Goal: Task Accomplishment & Management: Complete application form

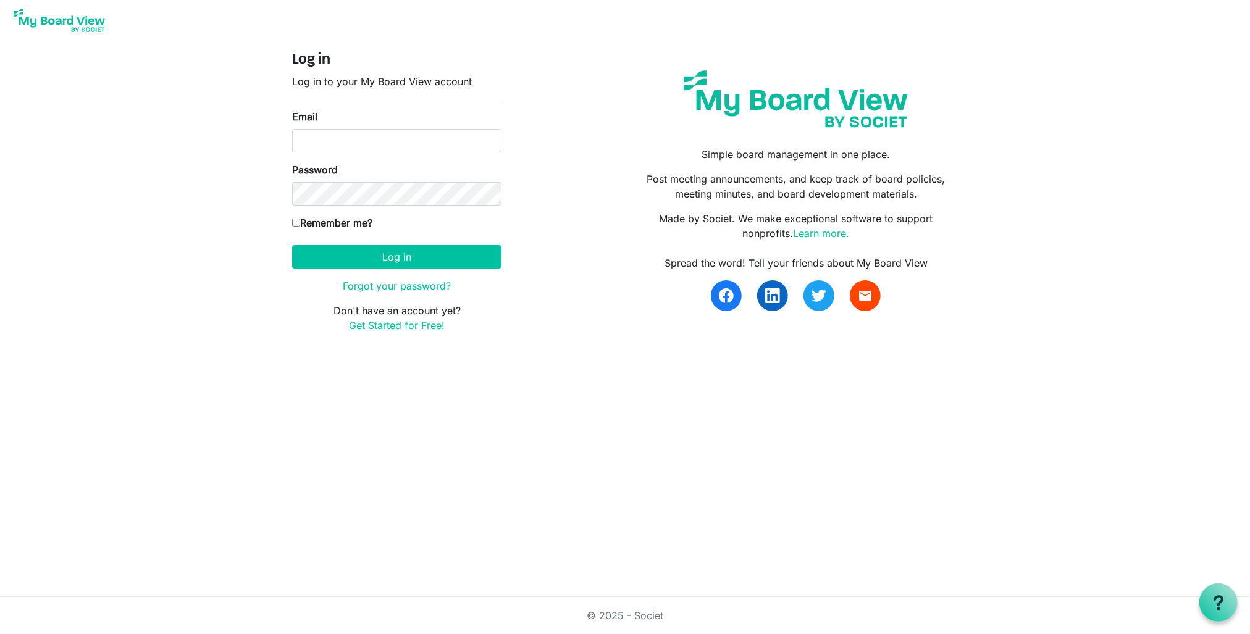
click at [712, 104] on img at bounding box center [796, 99] width 243 height 76
click at [69, 20] on img at bounding box center [59, 20] width 99 height 31
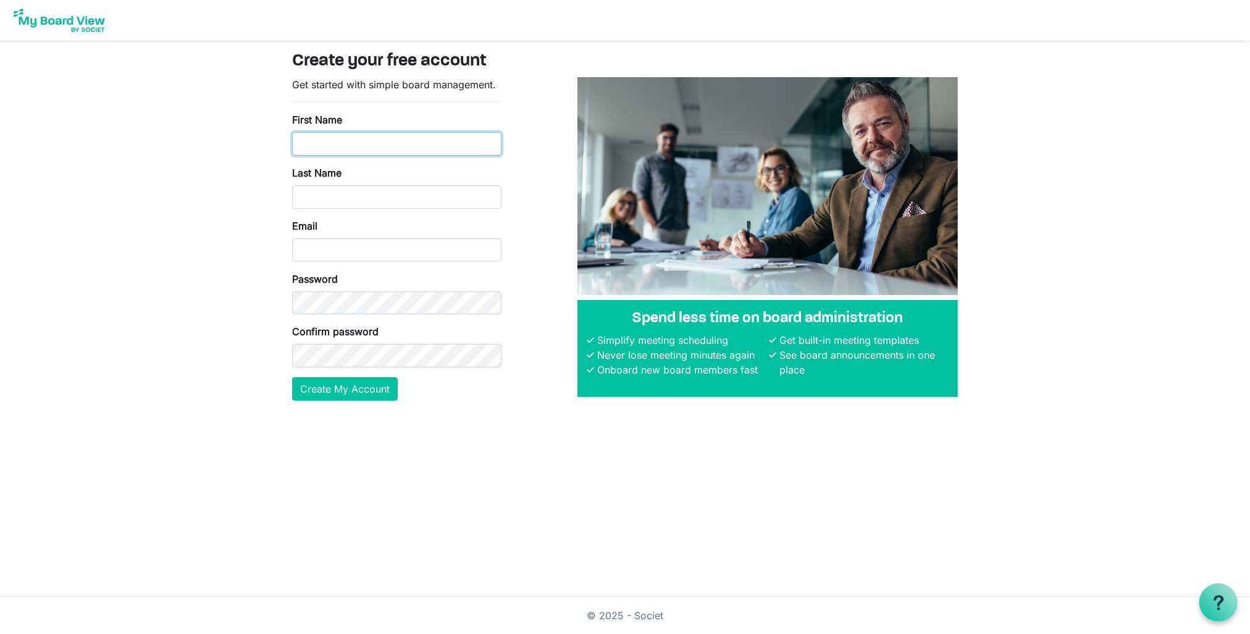
click at [381, 141] on input "First Name" at bounding box center [396, 143] width 209 height 23
type input "Tia"
type input "Jackson"
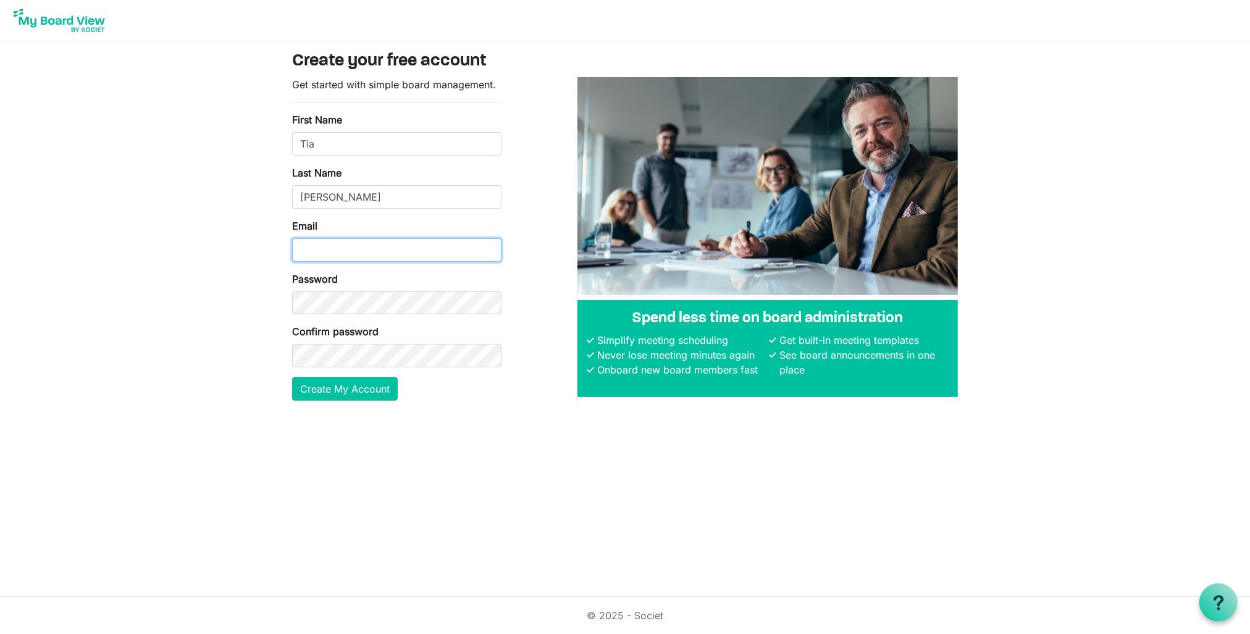
type input "tjackson@begreatsa.org"
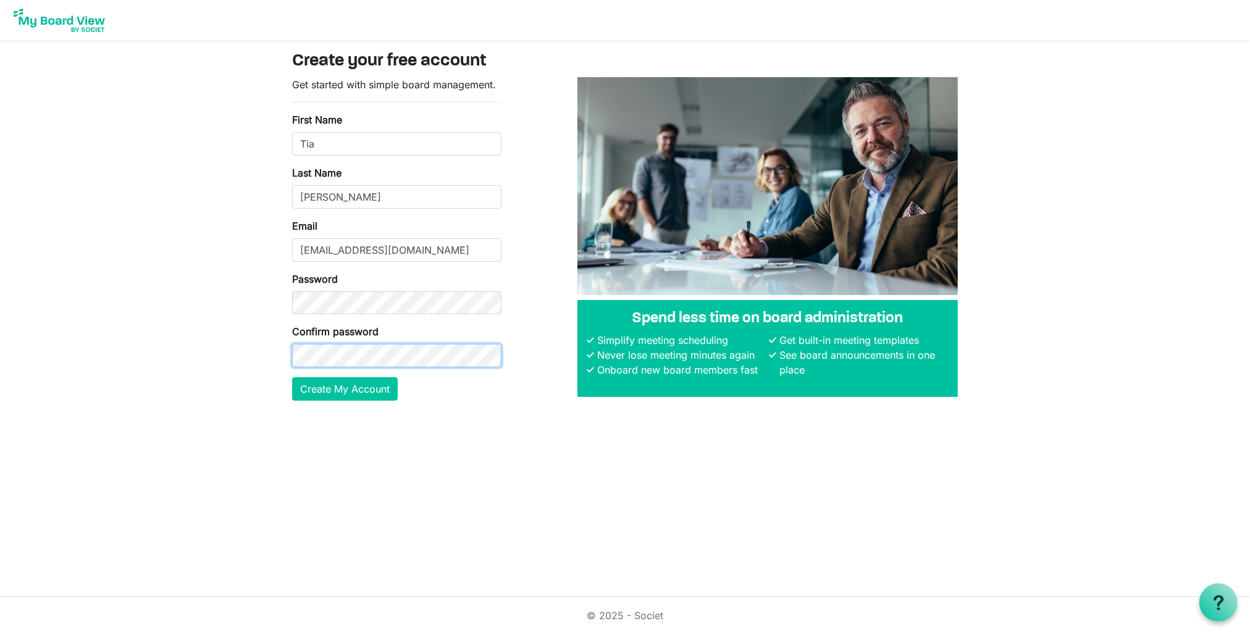
click at [292, 377] on button "Create My Account" at bounding box center [345, 388] width 106 height 23
